Goal: Task Accomplishment & Management: Use online tool/utility

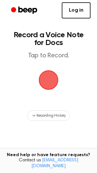
click at [76, 15] on link "Log in" at bounding box center [76, 10] width 29 height 16
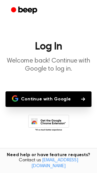
click at [57, 102] on button "Continue with Google" at bounding box center [49, 99] width 86 height 16
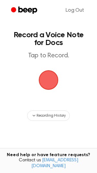
click at [57, 83] on span "button" at bounding box center [48, 79] width 25 height 25
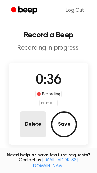
click at [33, 128] on button "Delete" at bounding box center [33, 124] width 26 height 26
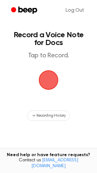
click at [45, 81] on span "button" at bounding box center [49, 80] width 24 height 24
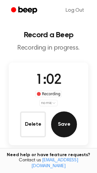
click at [58, 121] on button "Save" at bounding box center [64, 124] width 26 height 26
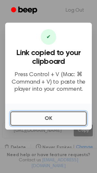
click at [45, 120] on button "OK" at bounding box center [48, 118] width 76 height 14
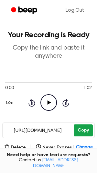
click at [86, 129] on button "Copy" at bounding box center [83, 130] width 19 height 12
